Goal: Information Seeking & Learning: Learn about a topic

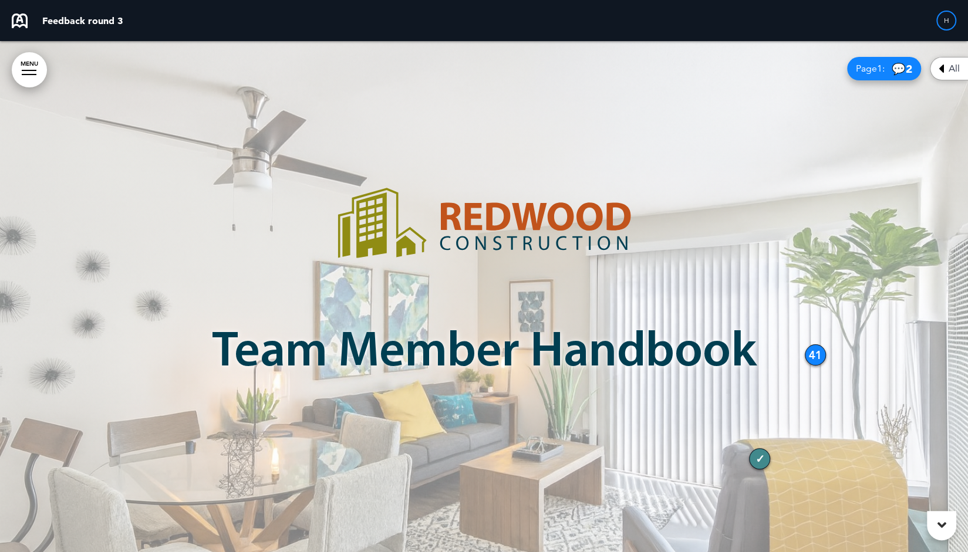
click at [944, 72] on div "All" at bounding box center [949, 68] width 38 height 23
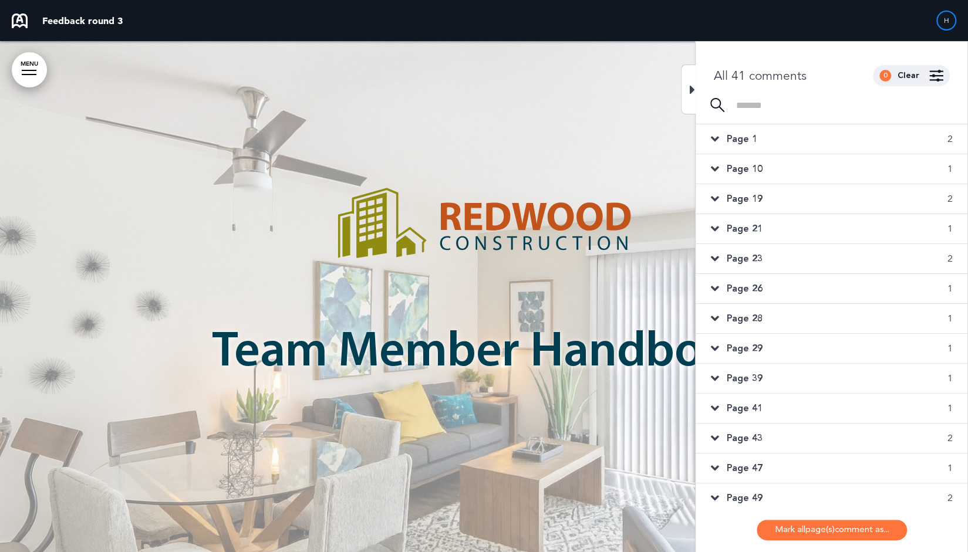
click at [710, 141] on icon at bounding box center [714, 139] width 8 height 13
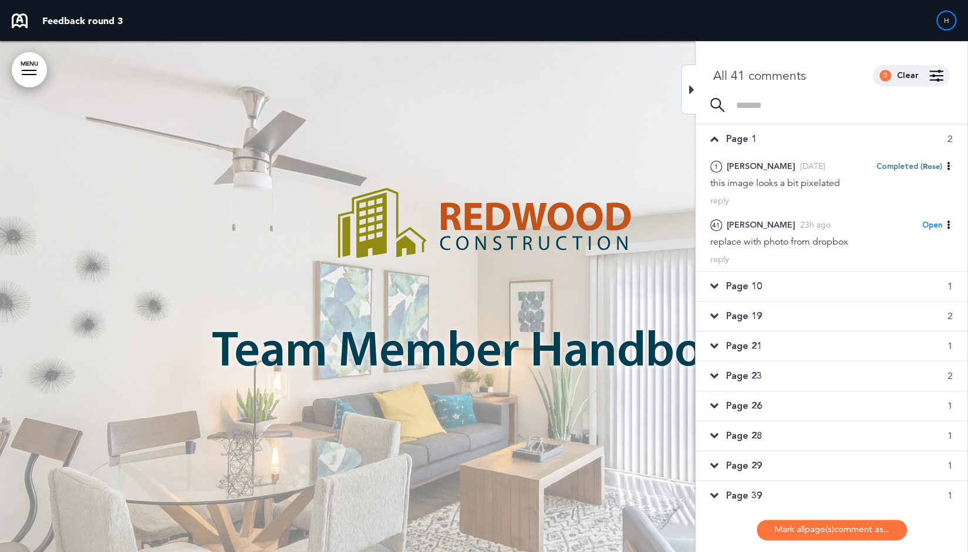
click at [710, 141] on icon at bounding box center [714, 139] width 8 height 13
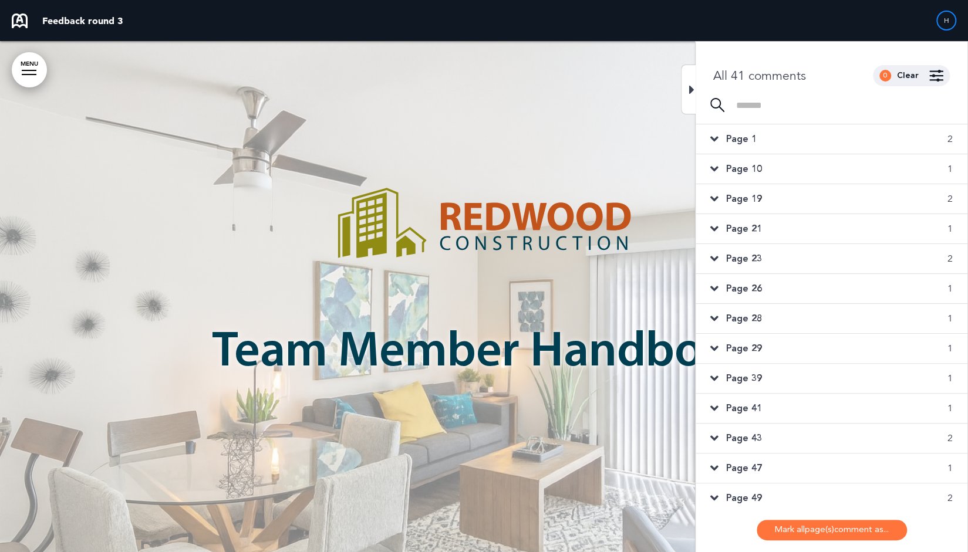
click at [757, 176] on div "Page 10 1" at bounding box center [832, 168] width 272 height 29
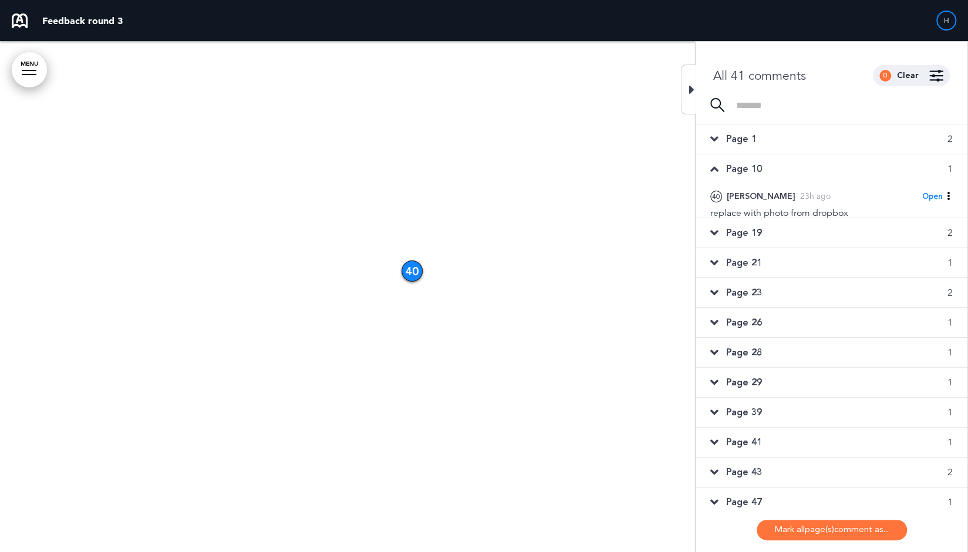
scroll to position [2510, 0]
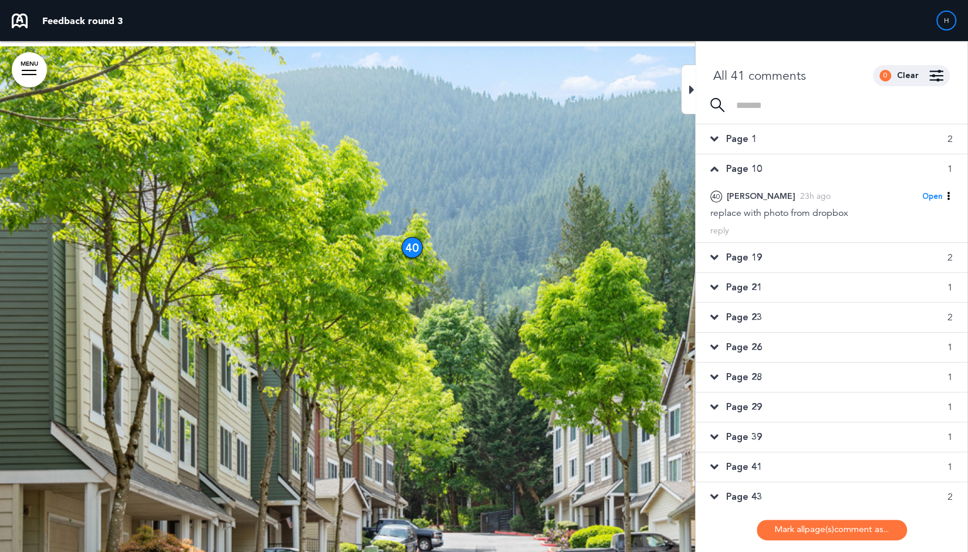
click at [766, 255] on div "Page 19 2" at bounding box center [832, 257] width 272 height 29
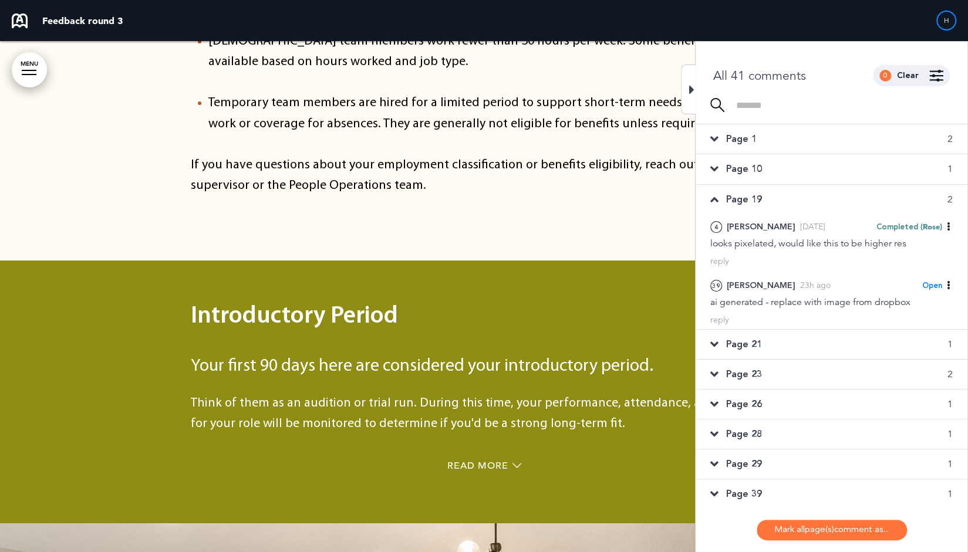
scroll to position [5905, 0]
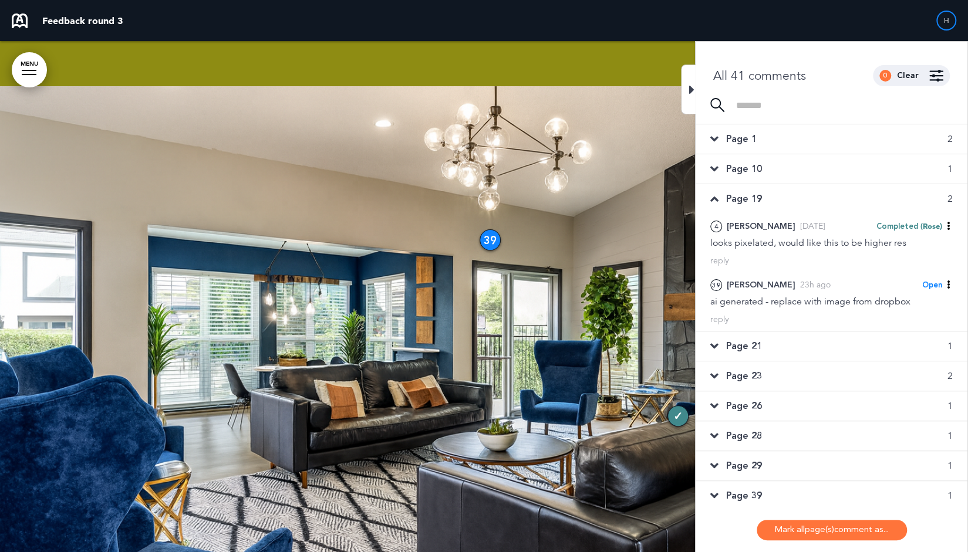
click at [773, 164] on div "Page 10 1" at bounding box center [832, 168] width 272 height 29
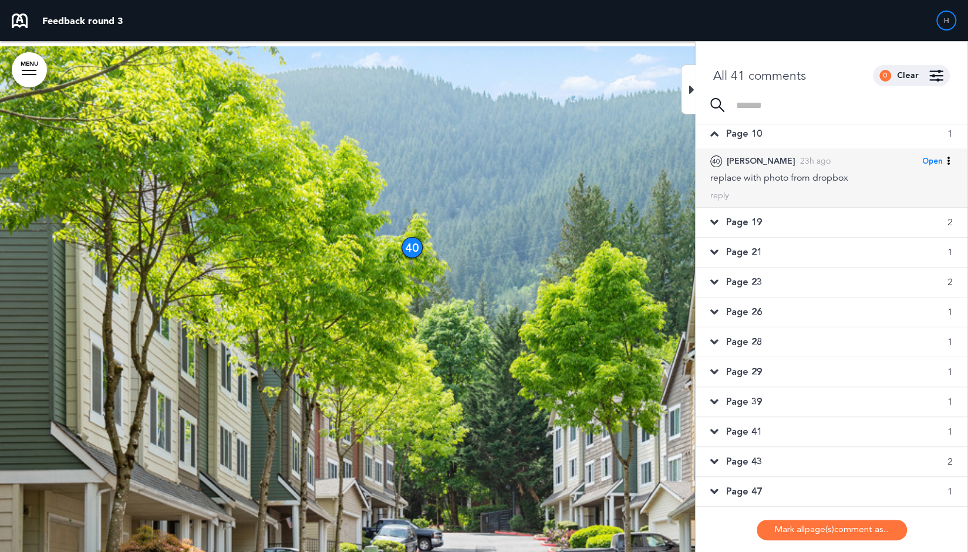
scroll to position [59, 0]
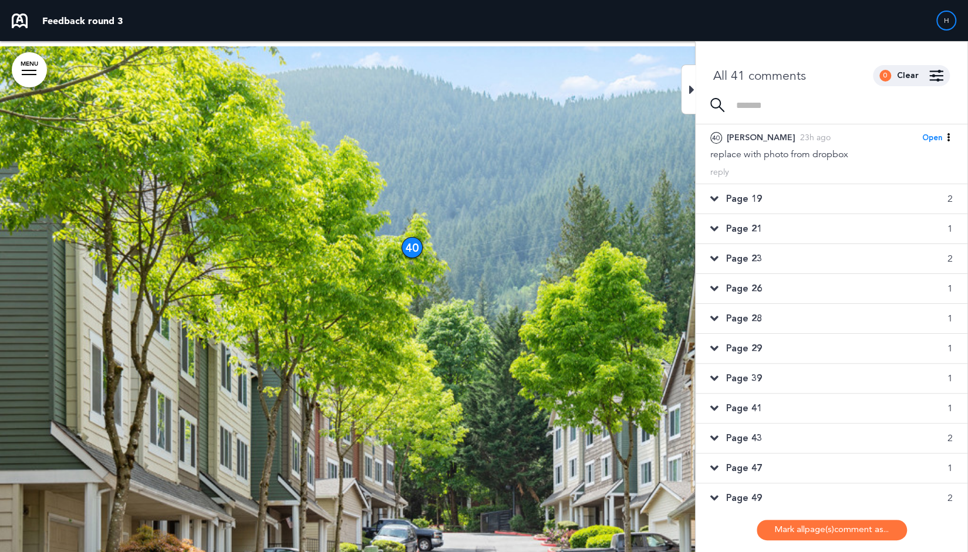
click at [735, 265] on div "Page 23 2" at bounding box center [832, 258] width 272 height 29
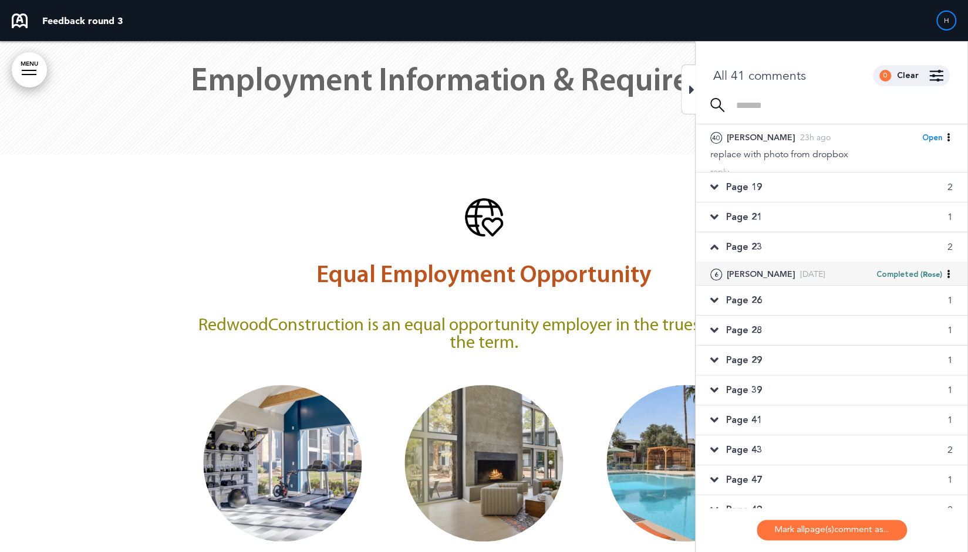
scroll to position [8173, 0]
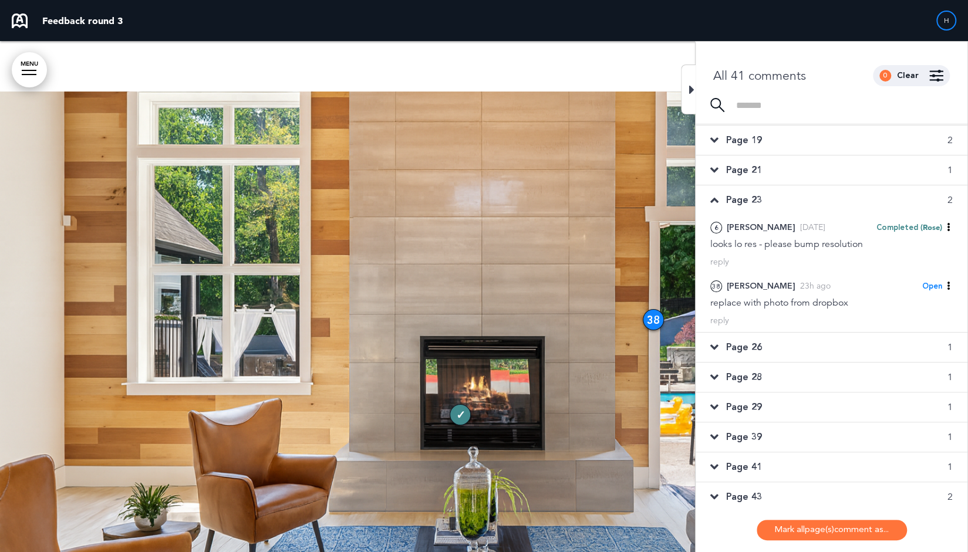
click at [748, 333] on div "Page 26 1" at bounding box center [832, 347] width 272 height 29
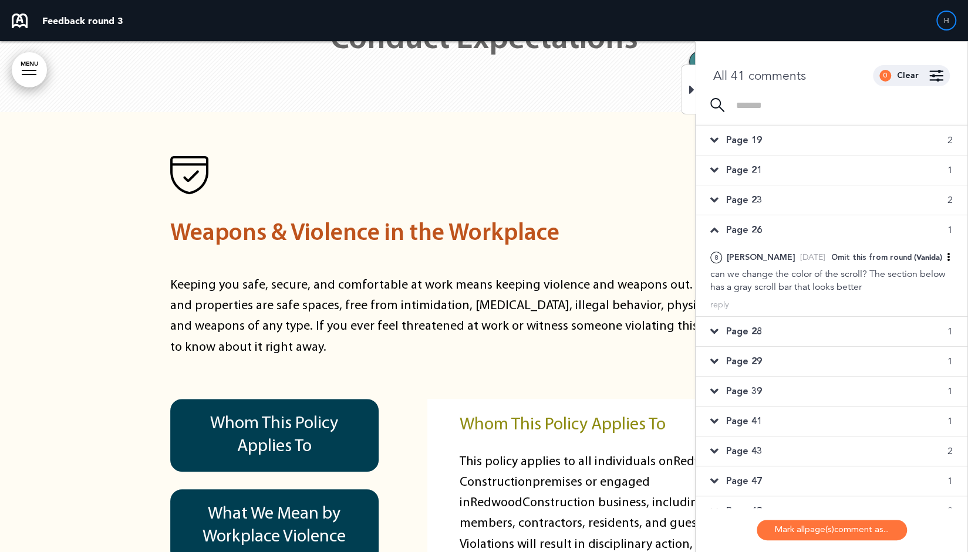
scroll to position [8816, 0]
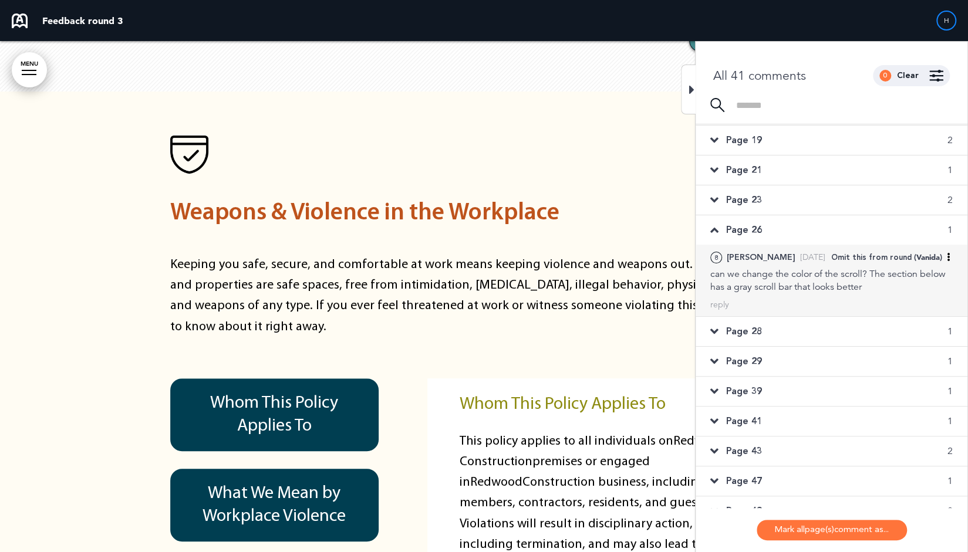
click at [760, 312] on div "8 [PERSON_NAME] [DATE] Omit this from round (Vanida) [PERSON_NAME] as Open Mark…" at bounding box center [832, 281] width 272 height 72
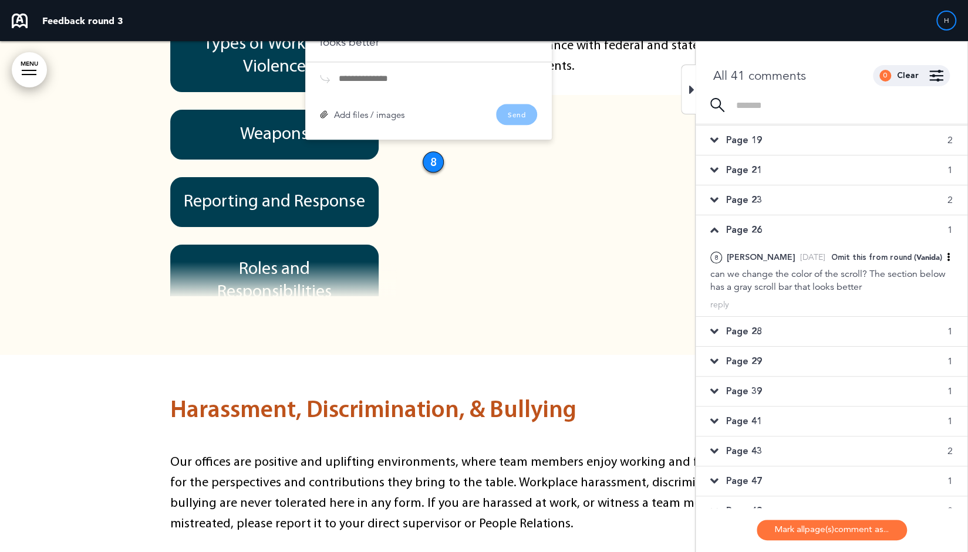
click at [756, 330] on span "Page 28" at bounding box center [744, 331] width 36 height 13
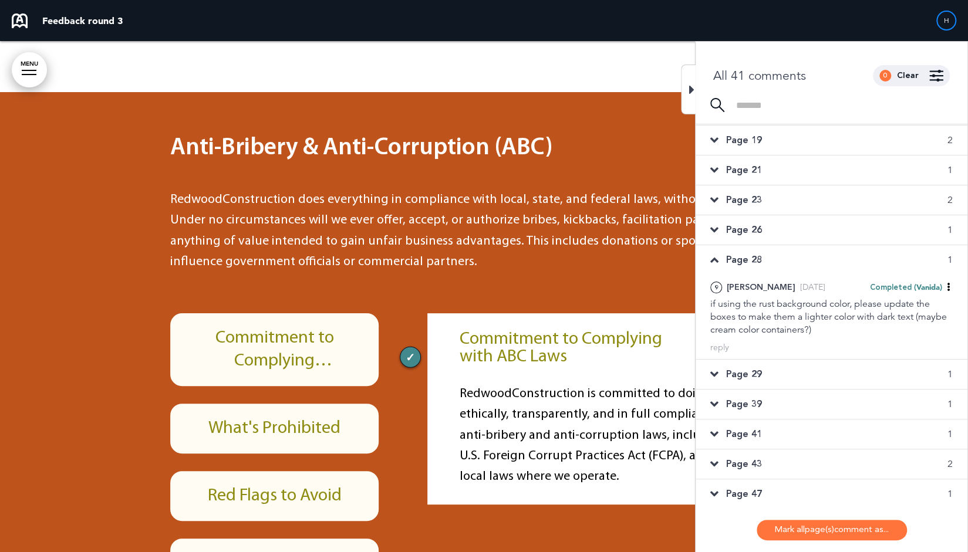
click at [759, 379] on div "Page 29 1" at bounding box center [832, 374] width 272 height 29
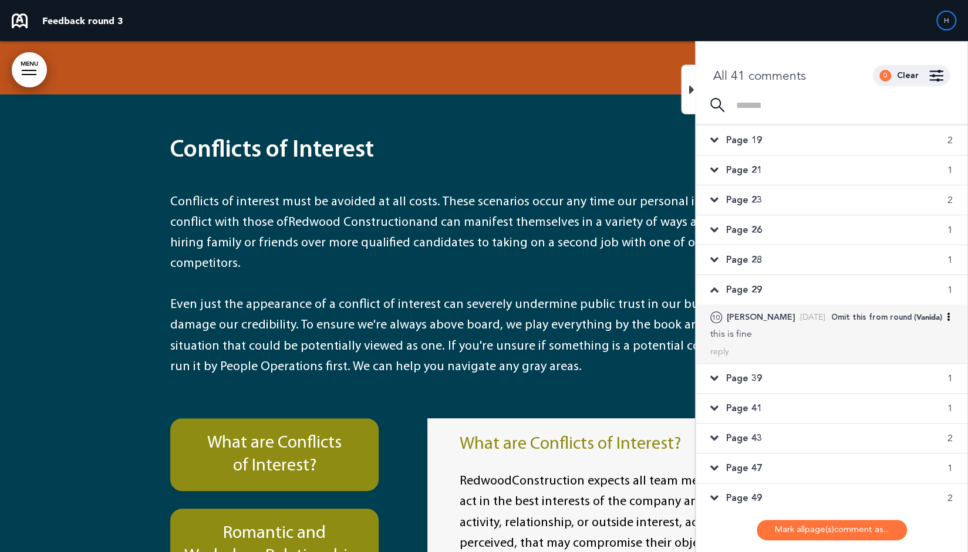
click at [764, 360] on div "10 [PERSON_NAME] [DATE] Omit this from round (Vanida) [PERSON_NAME] as Open Mar…" at bounding box center [832, 334] width 272 height 59
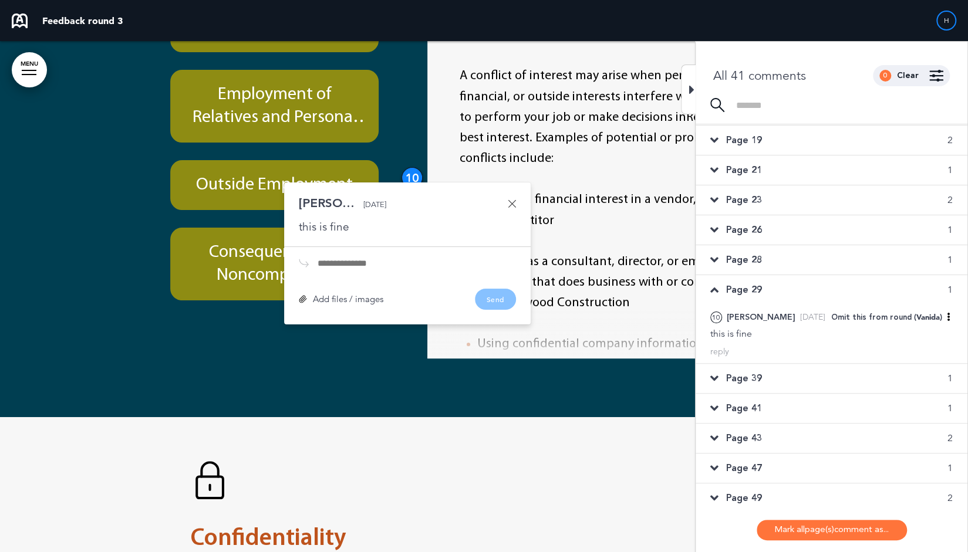
click at [764, 384] on div "Page 39 1" at bounding box center [832, 378] width 272 height 29
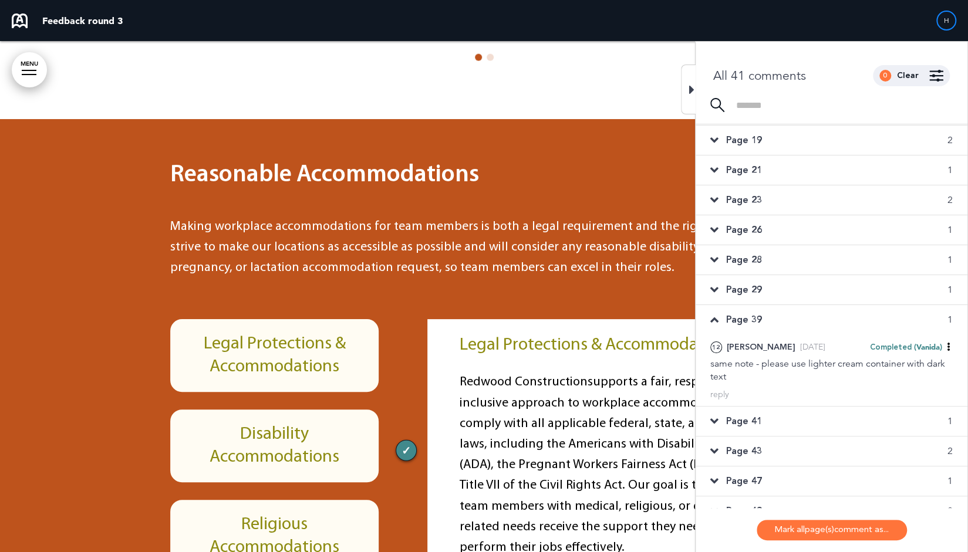
click at [764, 409] on div "Page 41 1" at bounding box center [832, 421] width 272 height 29
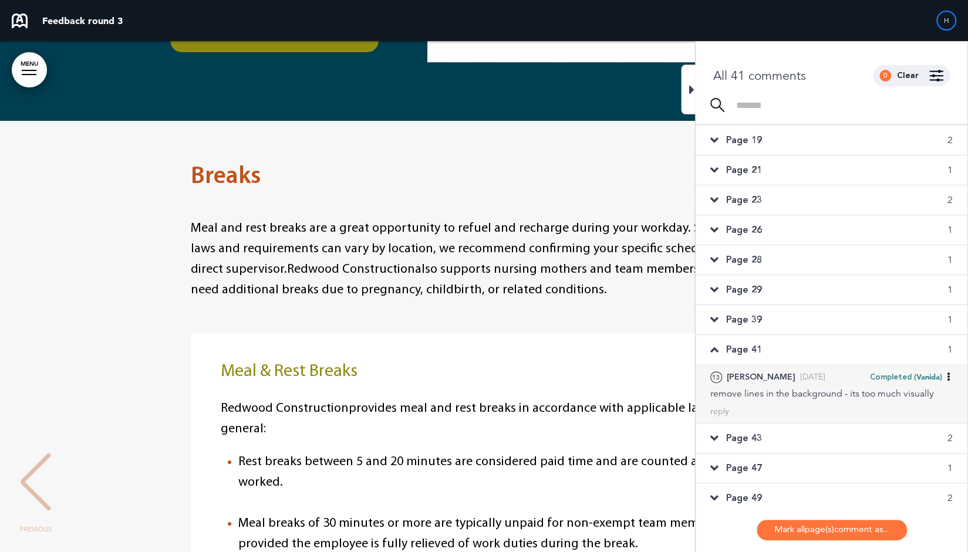
click at [763, 424] on div "Page 43 2" at bounding box center [832, 438] width 272 height 29
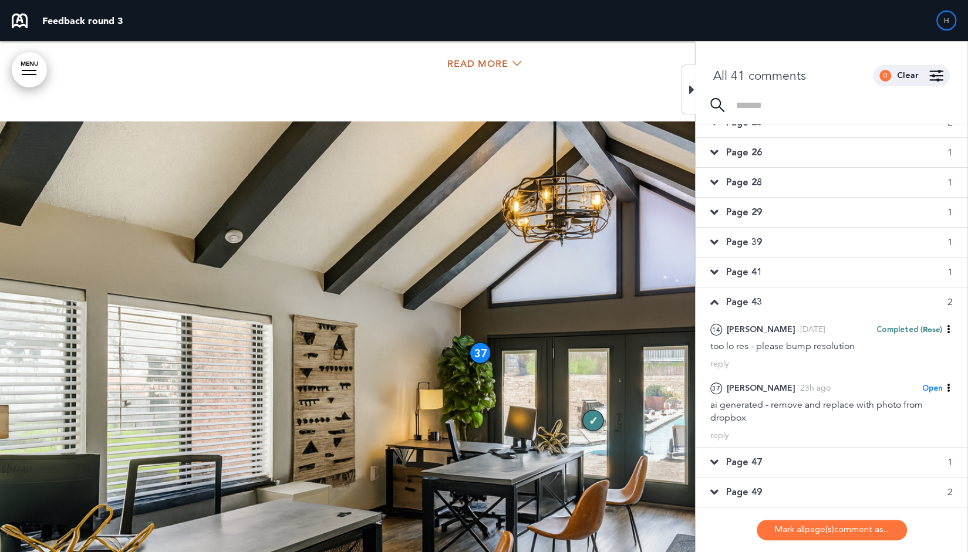
scroll to position [235, 0]
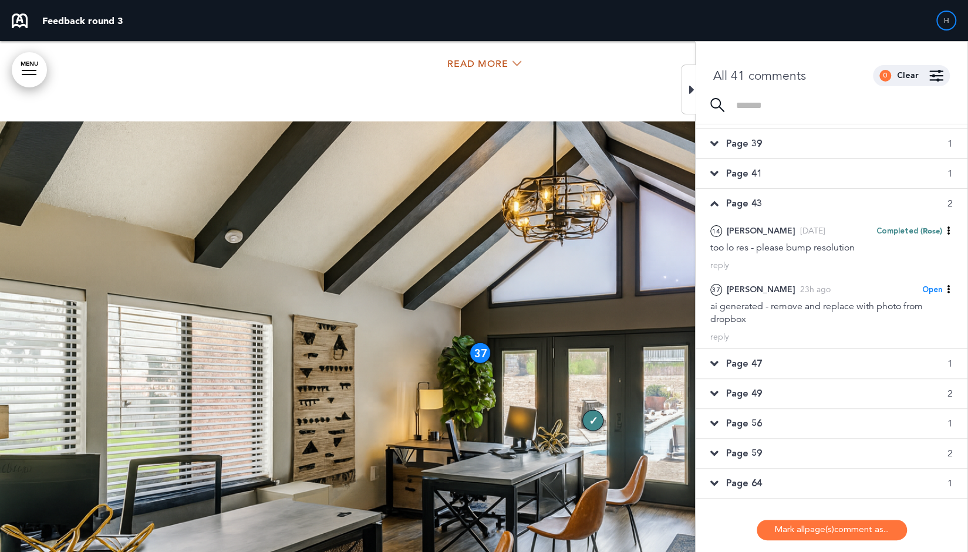
click at [768, 356] on div "Page 47 1" at bounding box center [832, 363] width 272 height 29
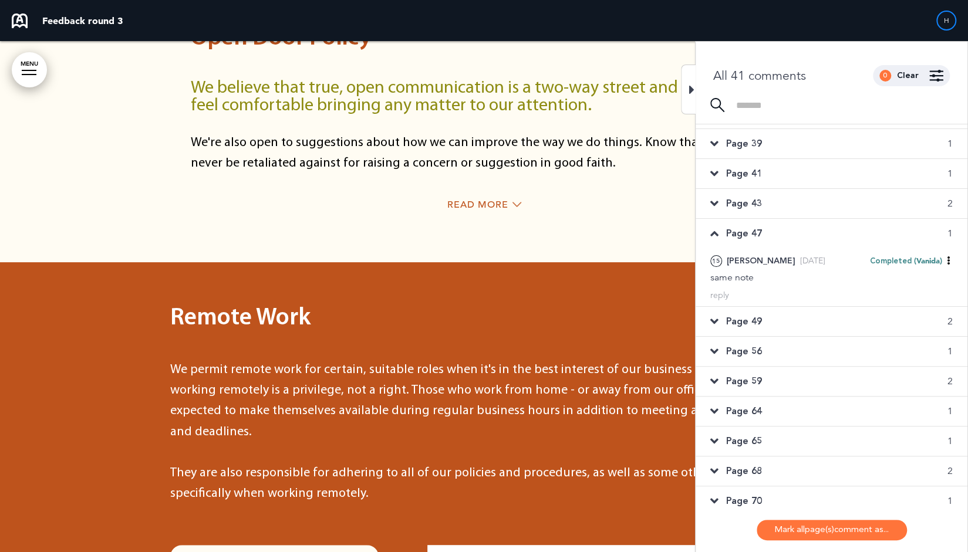
scroll to position [20360, 0]
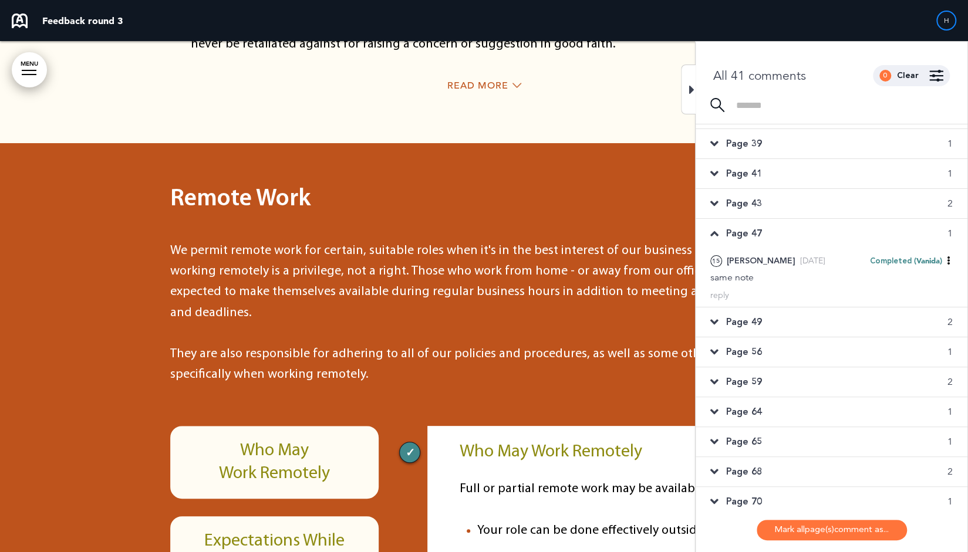
click at [767, 315] on div "Page 49 2" at bounding box center [832, 322] width 272 height 29
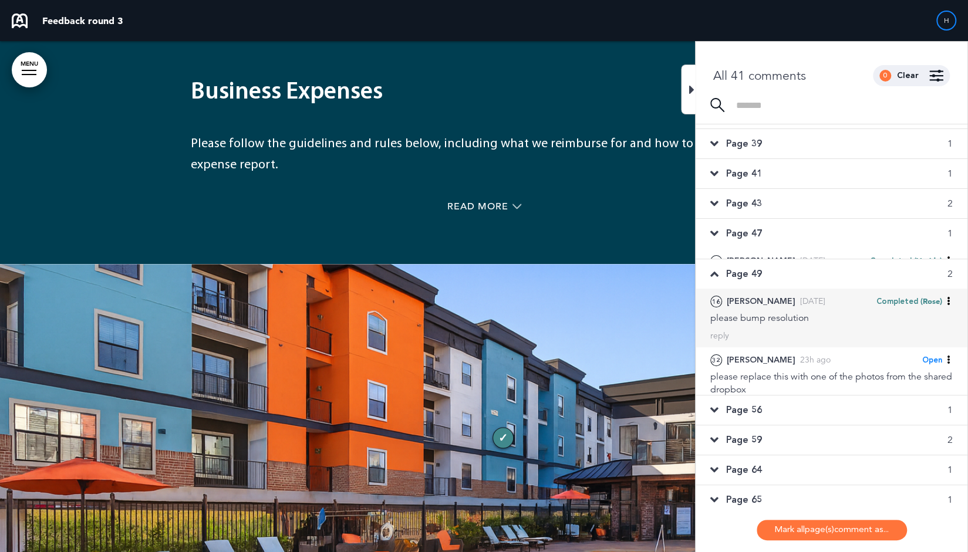
scroll to position [21341, 0]
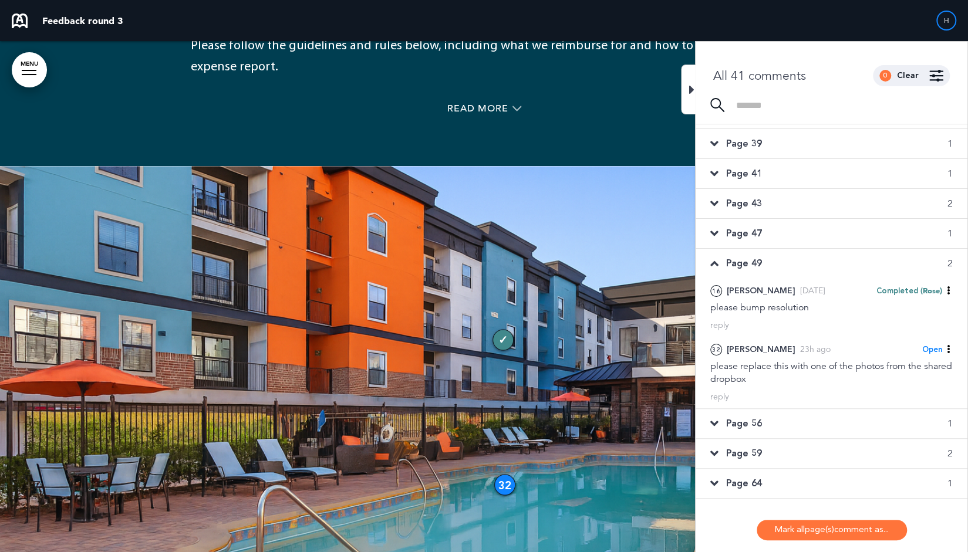
click at [771, 416] on div "Page 56 1" at bounding box center [832, 423] width 272 height 29
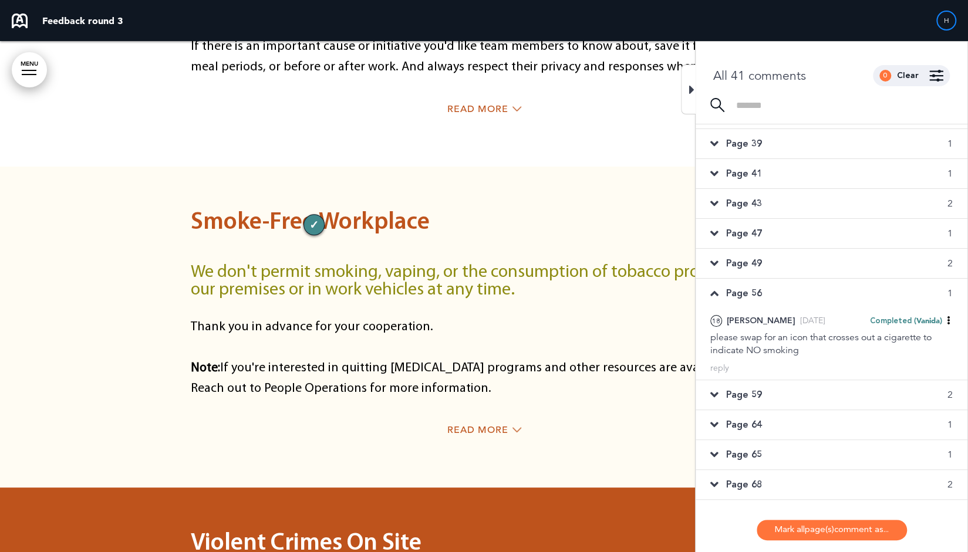
click at [774, 389] on div "Page 59 2" at bounding box center [832, 394] width 272 height 29
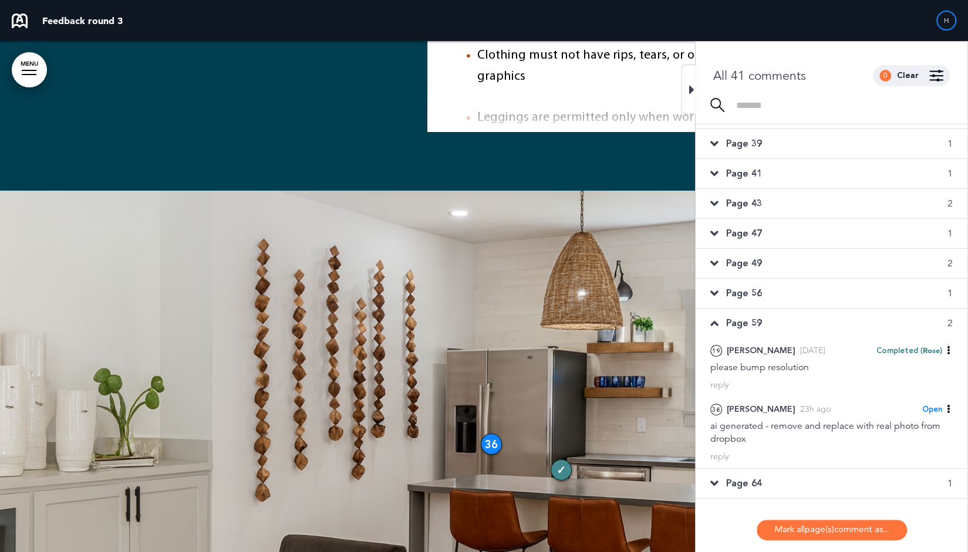
scroll to position [352, 0]
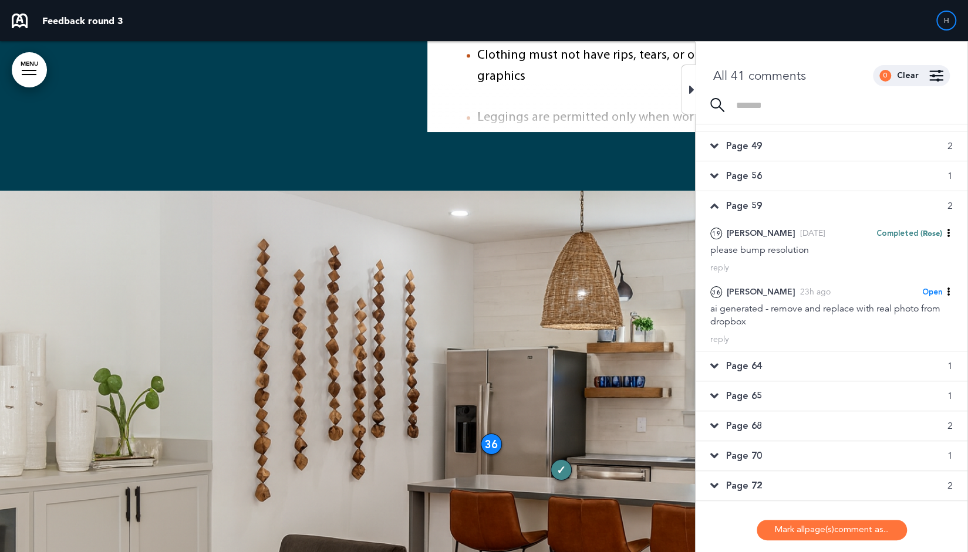
click at [790, 363] on div "Page 64 1" at bounding box center [832, 366] width 272 height 29
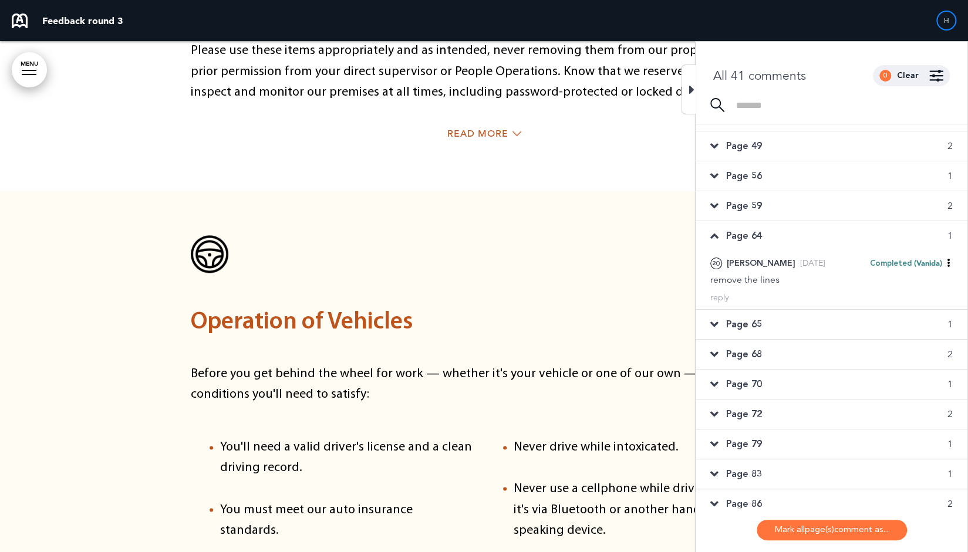
click at [783, 310] on div "Page 65 1" at bounding box center [832, 324] width 272 height 29
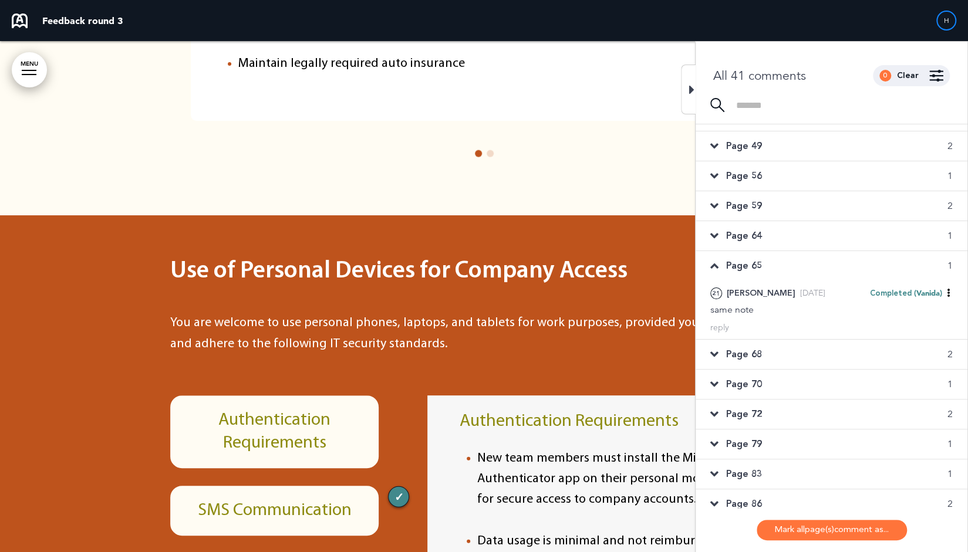
click at [774, 131] on div "Page 49 2" at bounding box center [832, 145] width 272 height 29
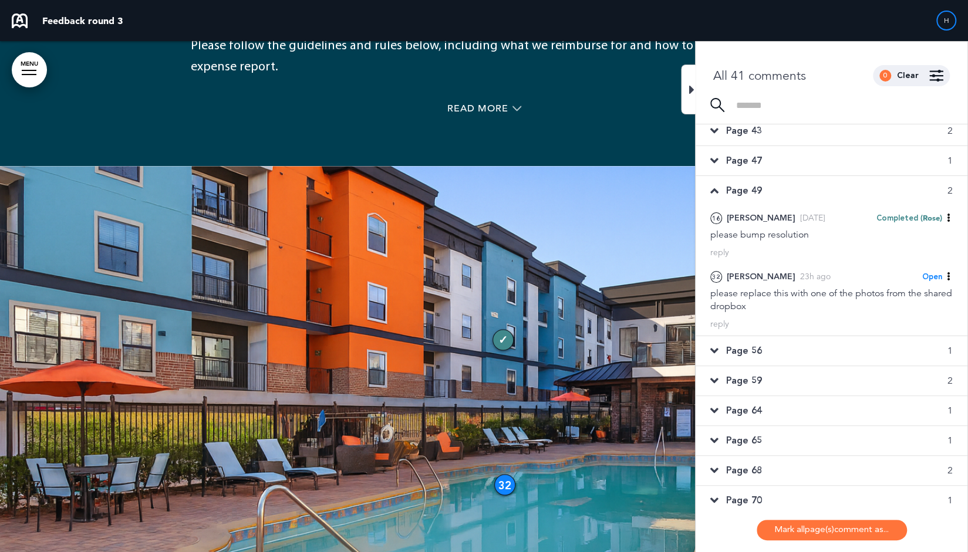
scroll to position [293, 0]
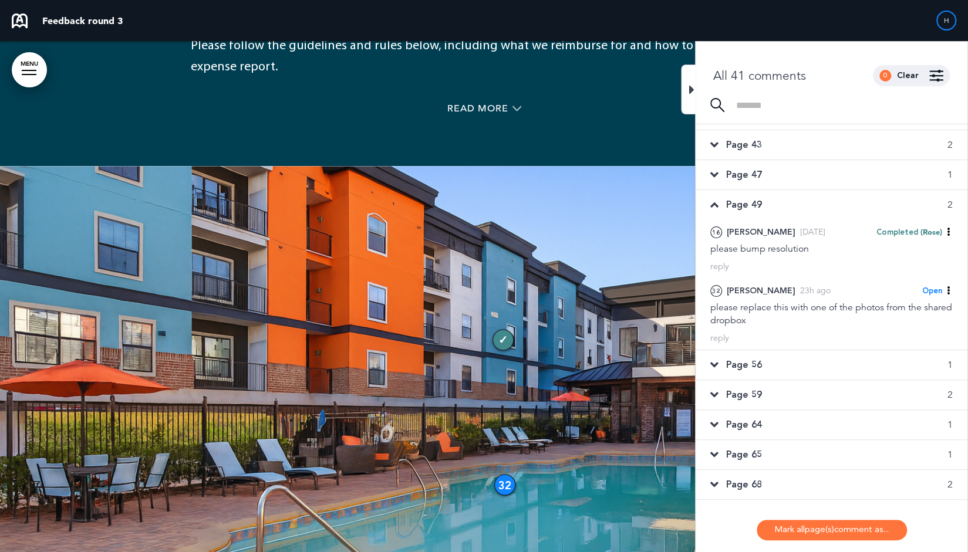
click at [775, 171] on div "Page 47 1" at bounding box center [832, 174] width 272 height 29
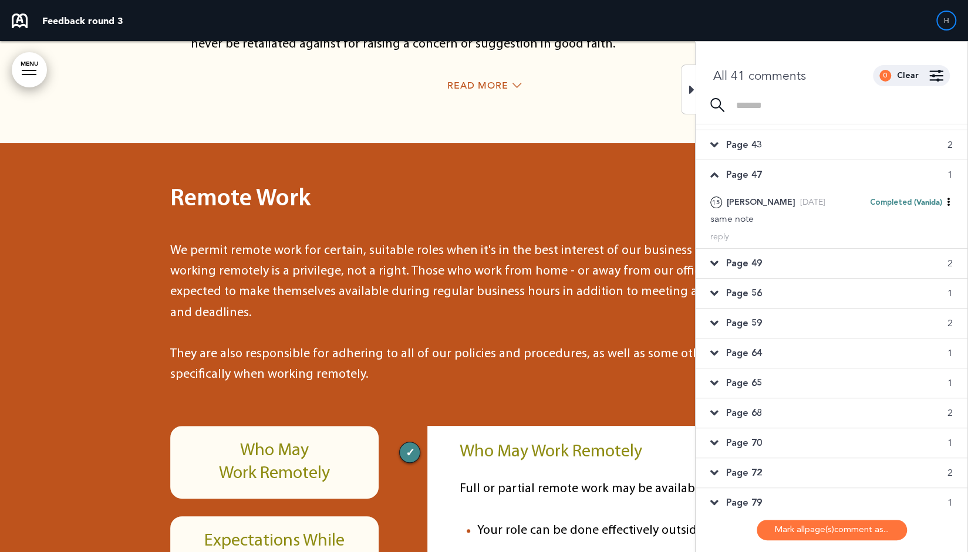
click at [782, 153] on div "Page 43 2" at bounding box center [832, 144] width 272 height 29
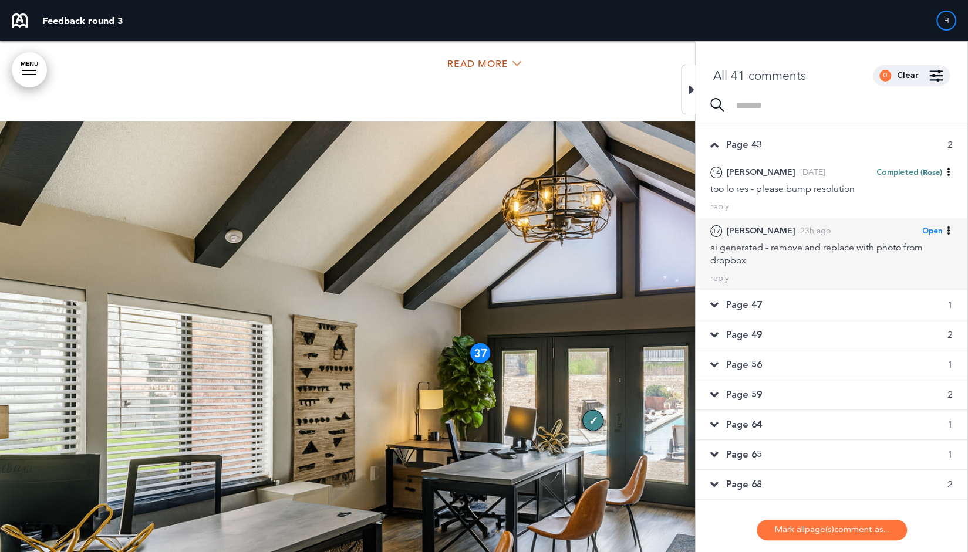
scroll to position [235, 0]
